Goal: Transaction & Acquisition: Purchase product/service

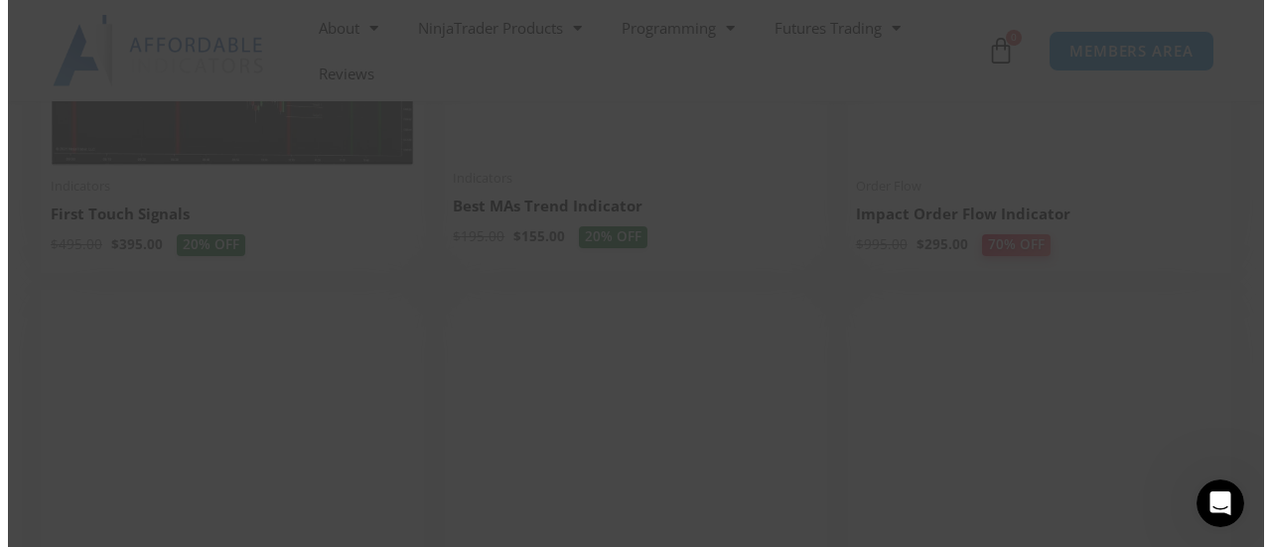
scroll to position [3415, 0]
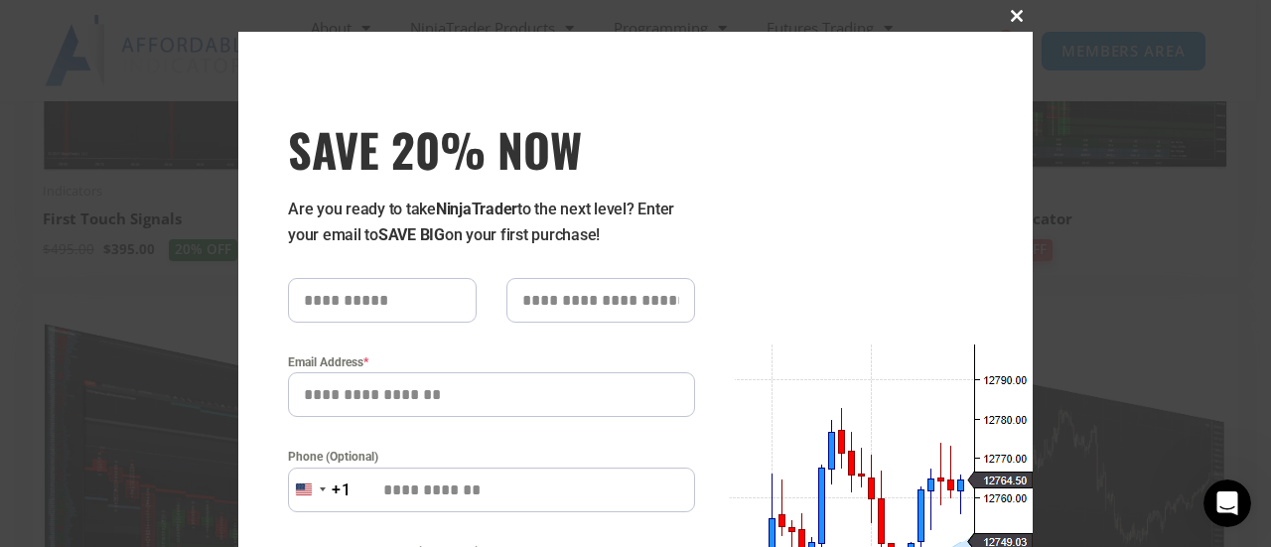
click at [1013, 10] on span at bounding box center [1017, 16] width 32 height 12
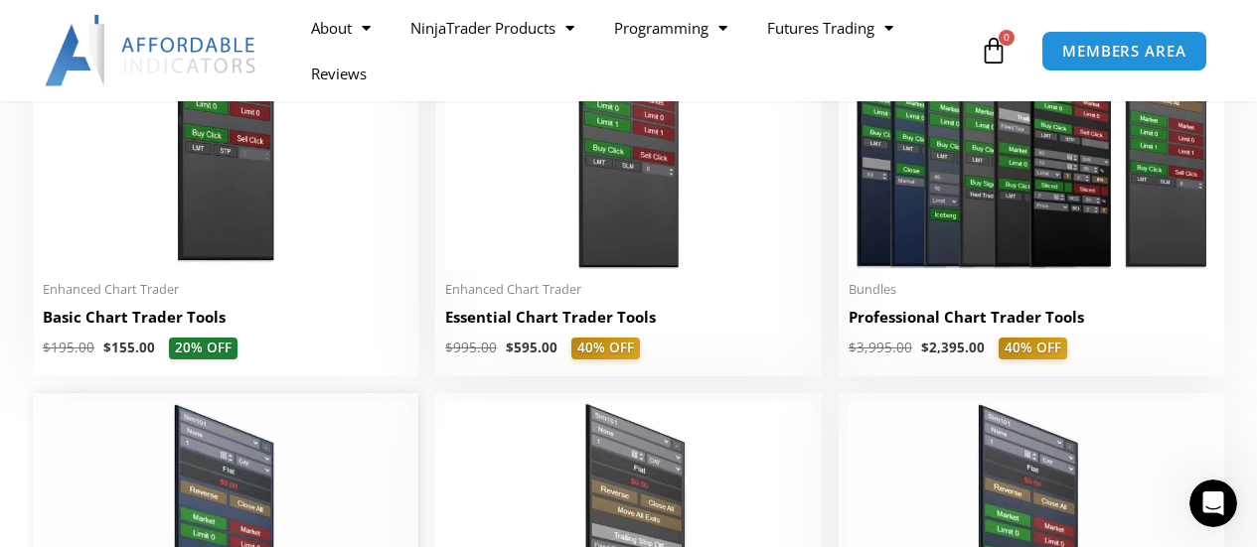
scroll to position [1043, 0]
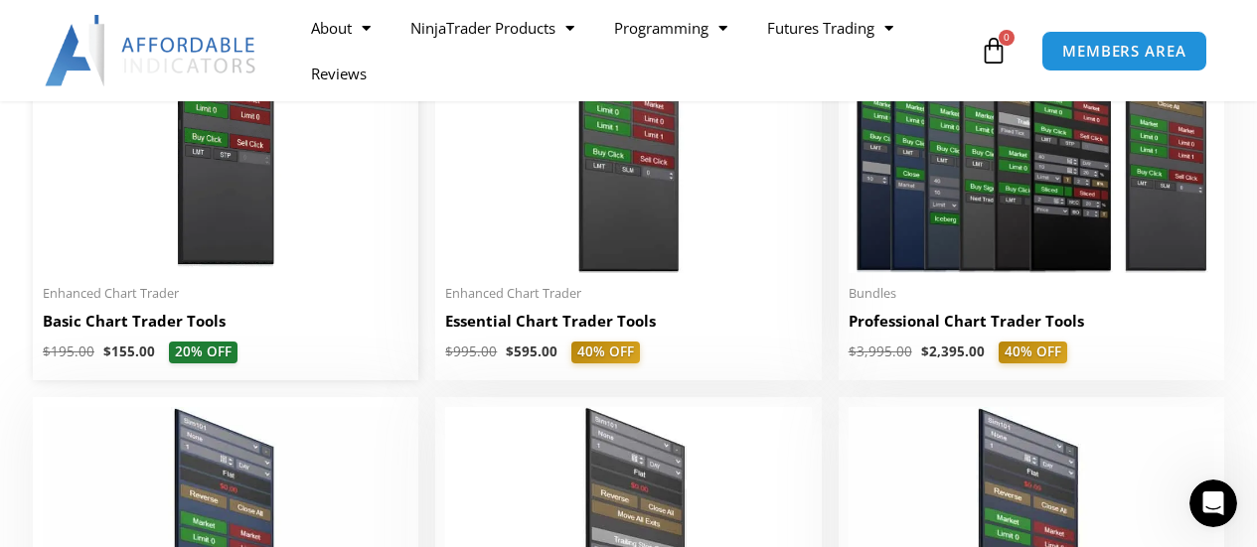
click at [400, 252] on img at bounding box center [226, 116] width 366 height 315
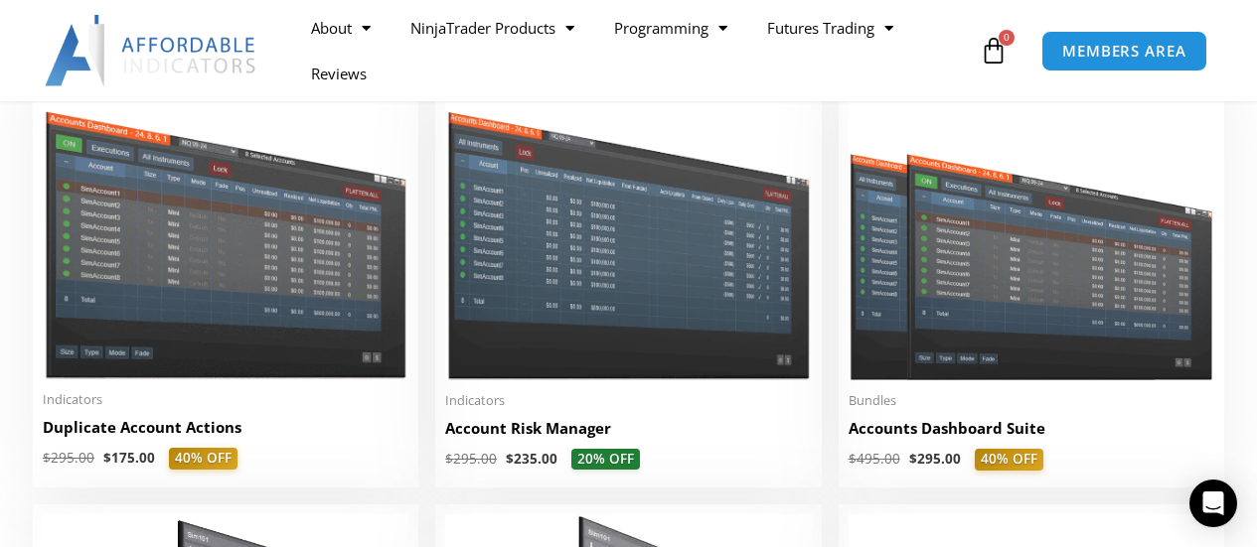
scroll to position [489, 0]
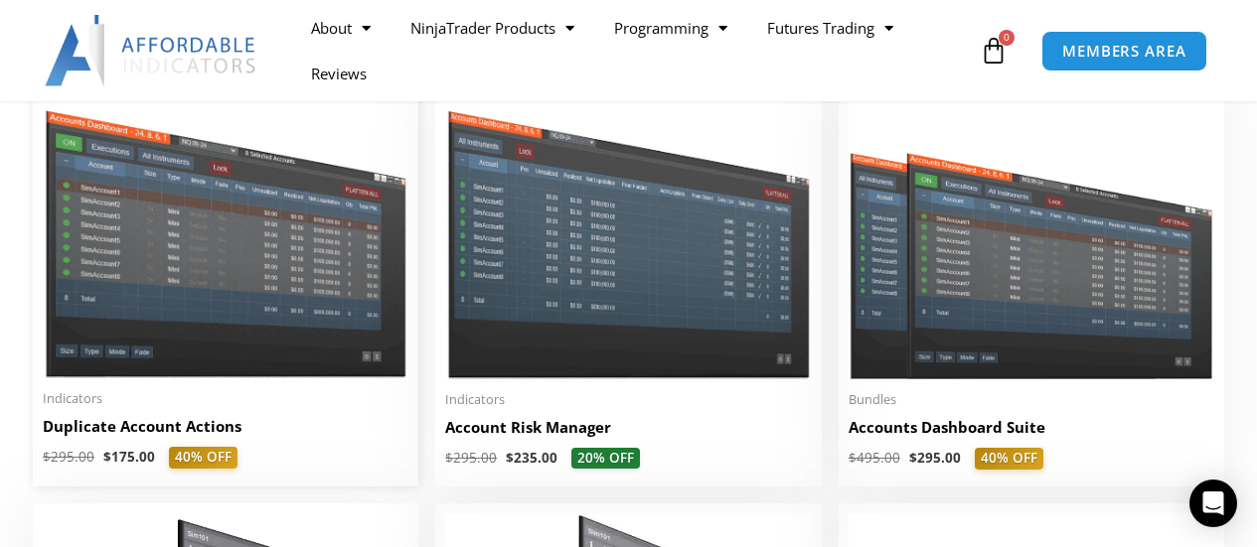
click at [254, 260] on img at bounding box center [226, 232] width 366 height 291
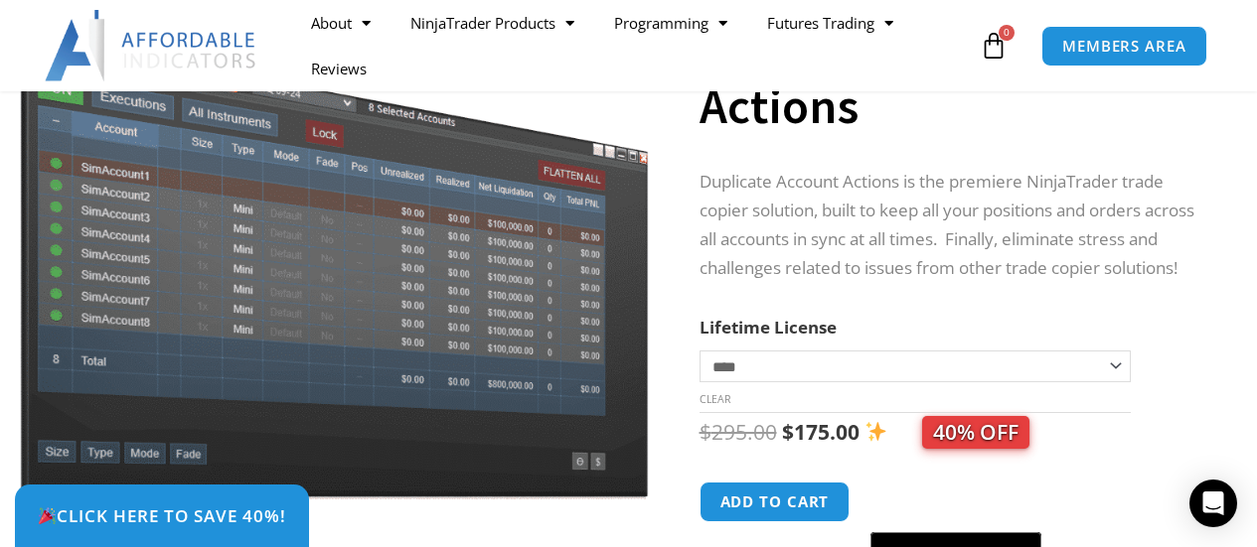
click at [1047, 280] on p "Duplicate Account Actions is the premiere NinjaTrader trade copier solution, bu…" at bounding box center [953, 225] width 509 height 115
click at [899, 382] on select "**********" at bounding box center [915, 367] width 432 height 32
click at [909, 336] on th "Lifetime License" at bounding box center [915, 328] width 432 height 30
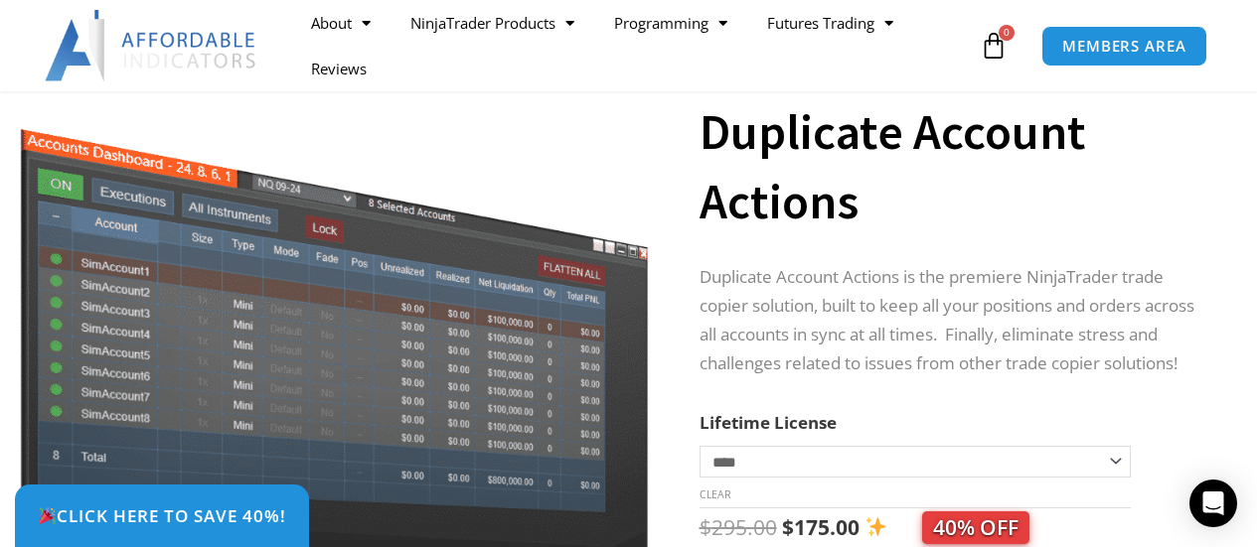
scroll to position [132, 0]
